Goal: Find specific page/section: Find specific page/section

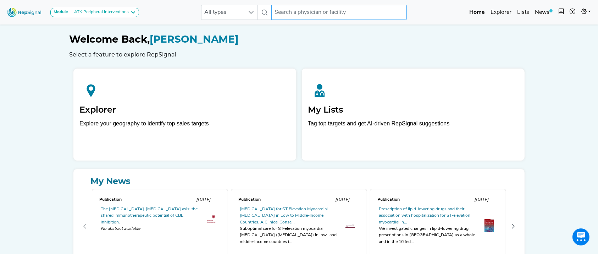
click at [369, 13] on input "text" at bounding box center [340, 12] width 136 height 15
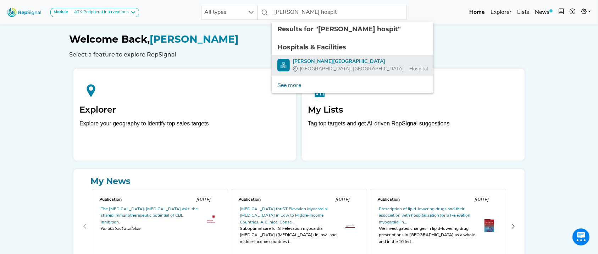
click at [349, 61] on div "[PERSON_NAME][GEOGRAPHIC_DATA]" at bounding box center [360, 61] width 135 height 7
type input "[PERSON_NAME][GEOGRAPHIC_DATA]"
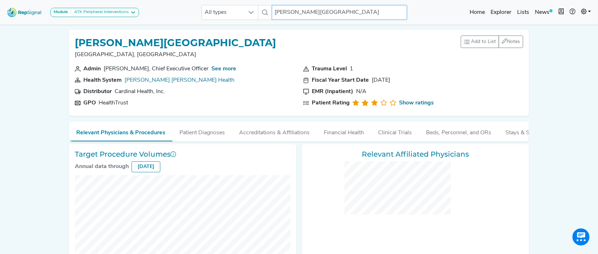
checkbox input "false"
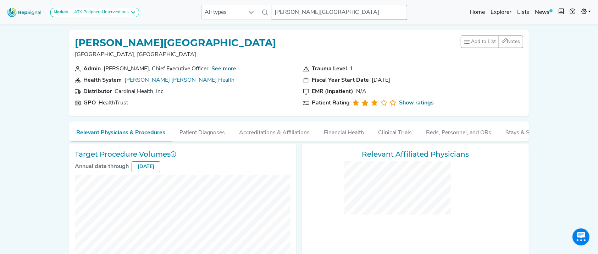
checkbox input "false"
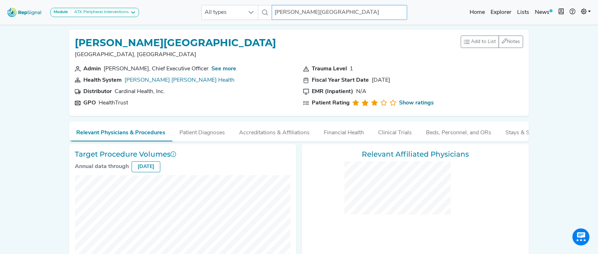
checkbox input "false"
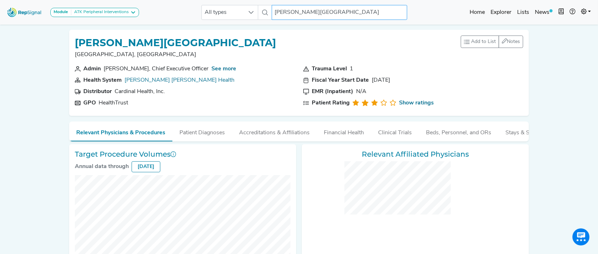
checkbox input "false"
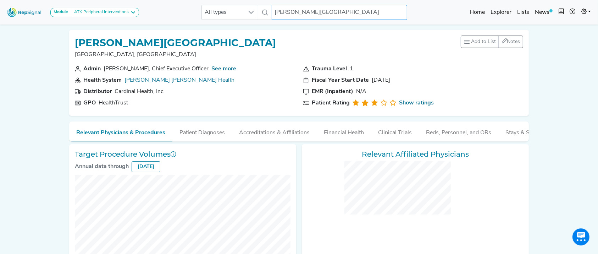
checkbox input "false"
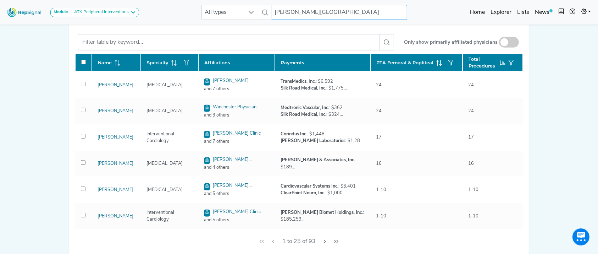
scroll to position [338, 0]
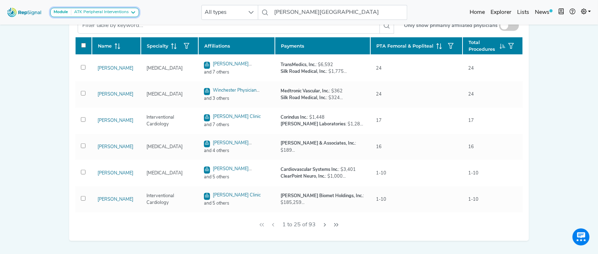
click at [105, 16] on button "Module ATK Peripheral Interventions" at bounding box center [94, 12] width 89 height 9
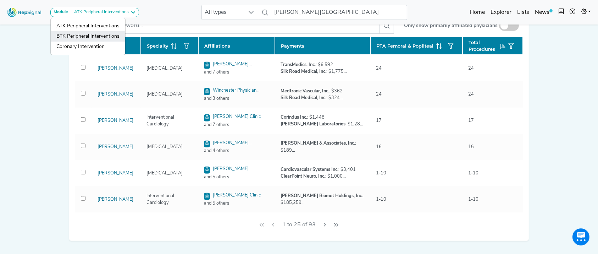
click at [100, 33] on link "BTK Peripheral Interventions" at bounding box center [88, 36] width 75 height 10
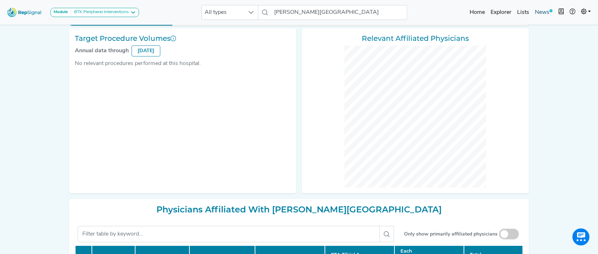
scroll to position [88, 0]
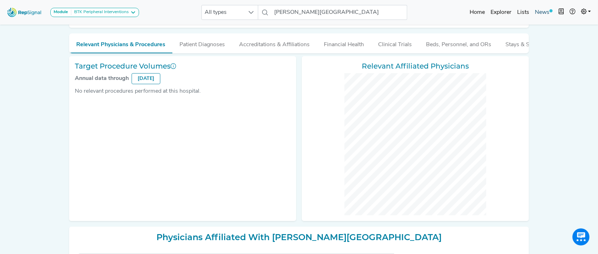
checkbox input "false"
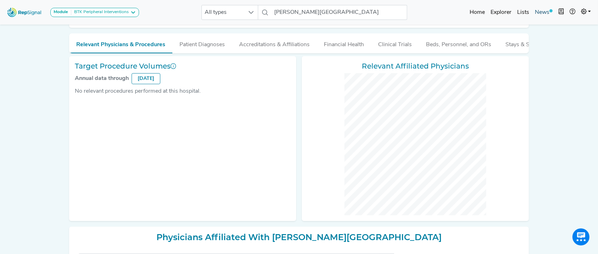
checkbox input "false"
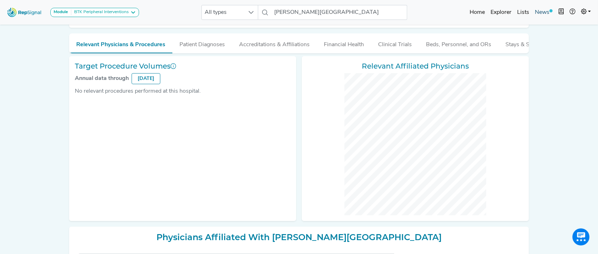
checkbox input "false"
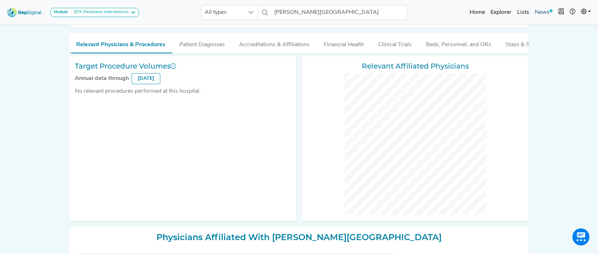
checkbox input "false"
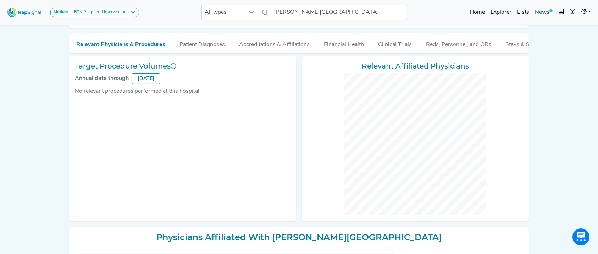
checkbox input "false"
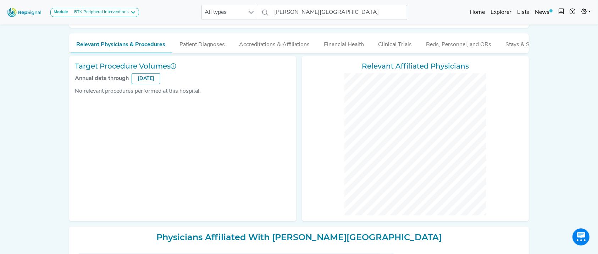
scroll to position [0, 0]
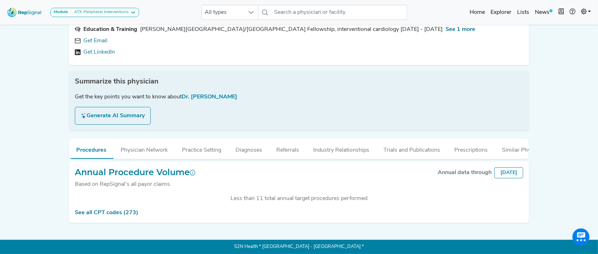
scroll to position [65, 0]
click at [321, 141] on button "Industry Relationships" at bounding box center [341, 148] width 70 height 19
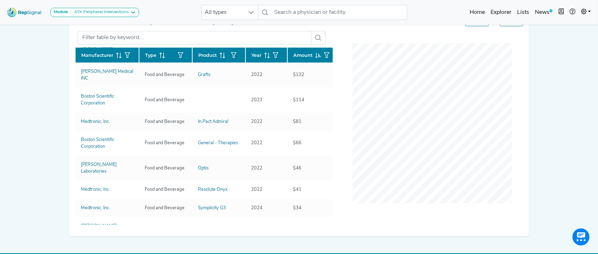
scroll to position [300, 0]
